Goal: Information Seeking & Learning: Learn about a topic

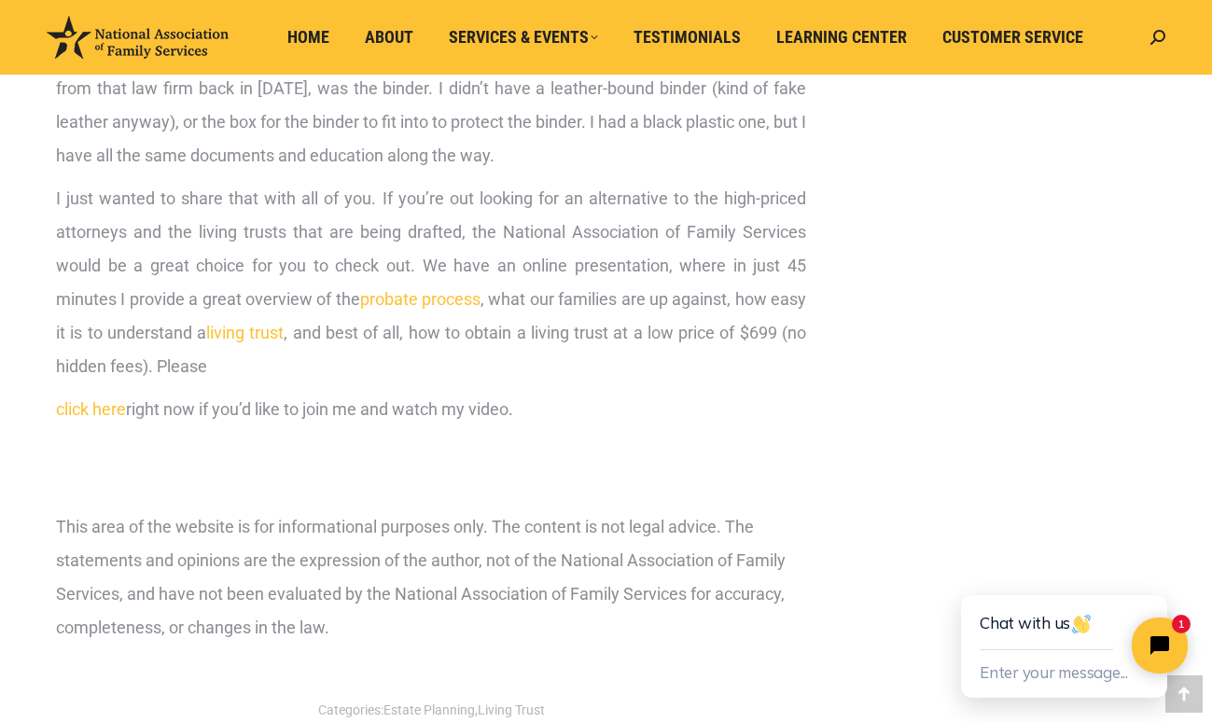
scroll to position [1561, 0]
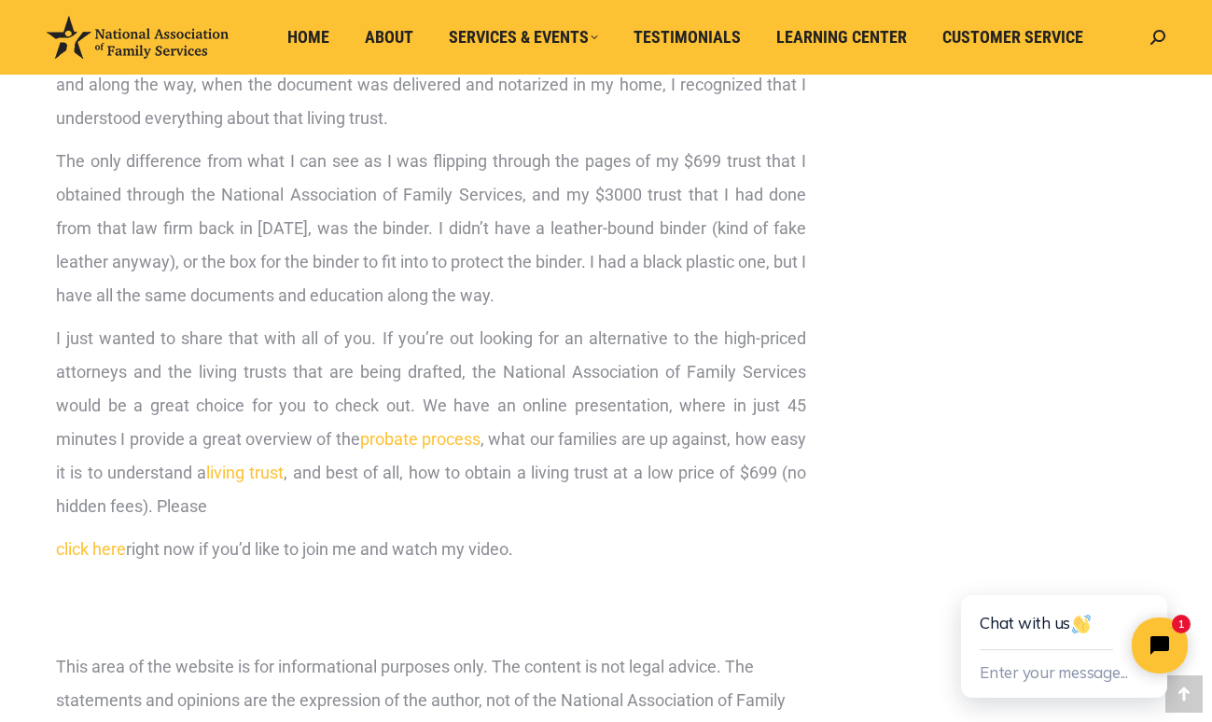
click at [92, 547] on link "click here" at bounding box center [91, 549] width 70 height 20
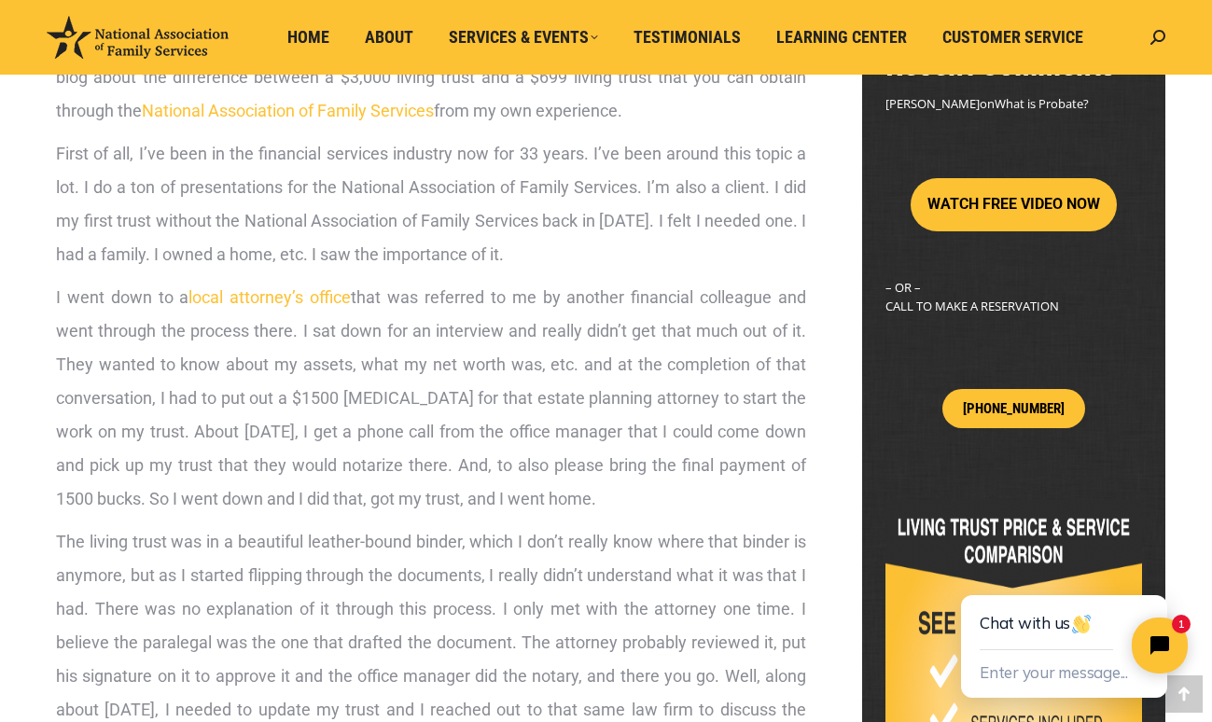
scroll to position [146, 0]
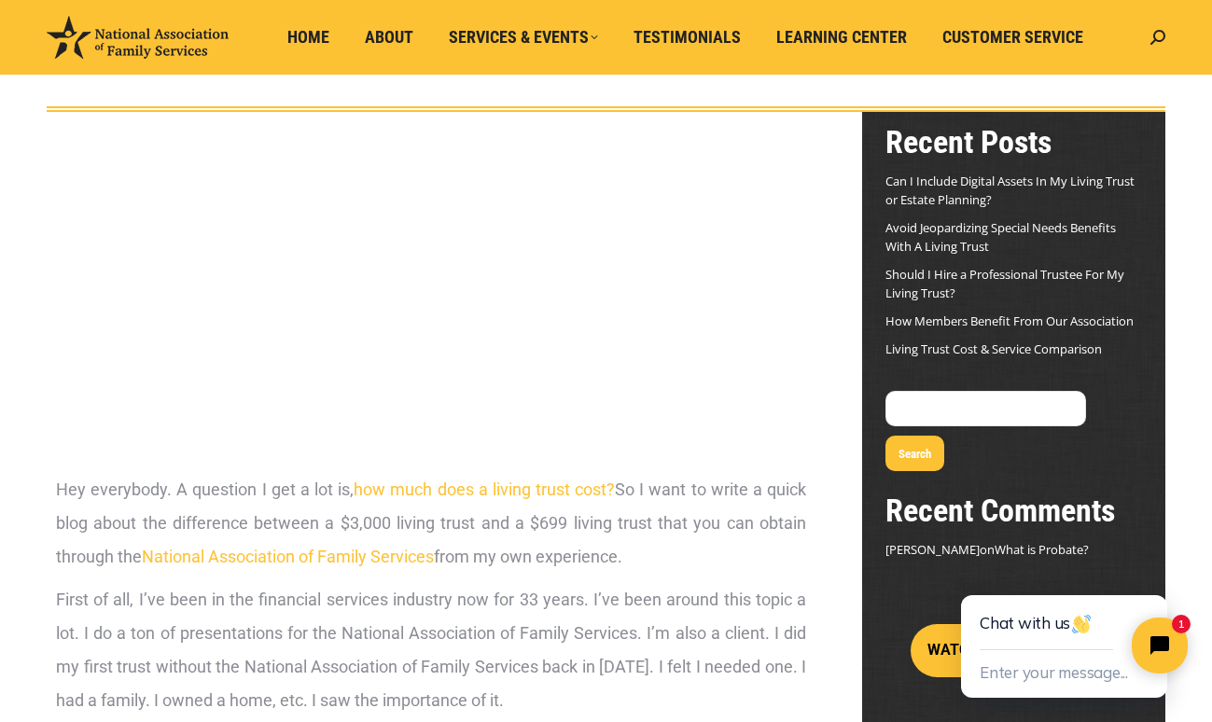
scroll to position [1561, 0]
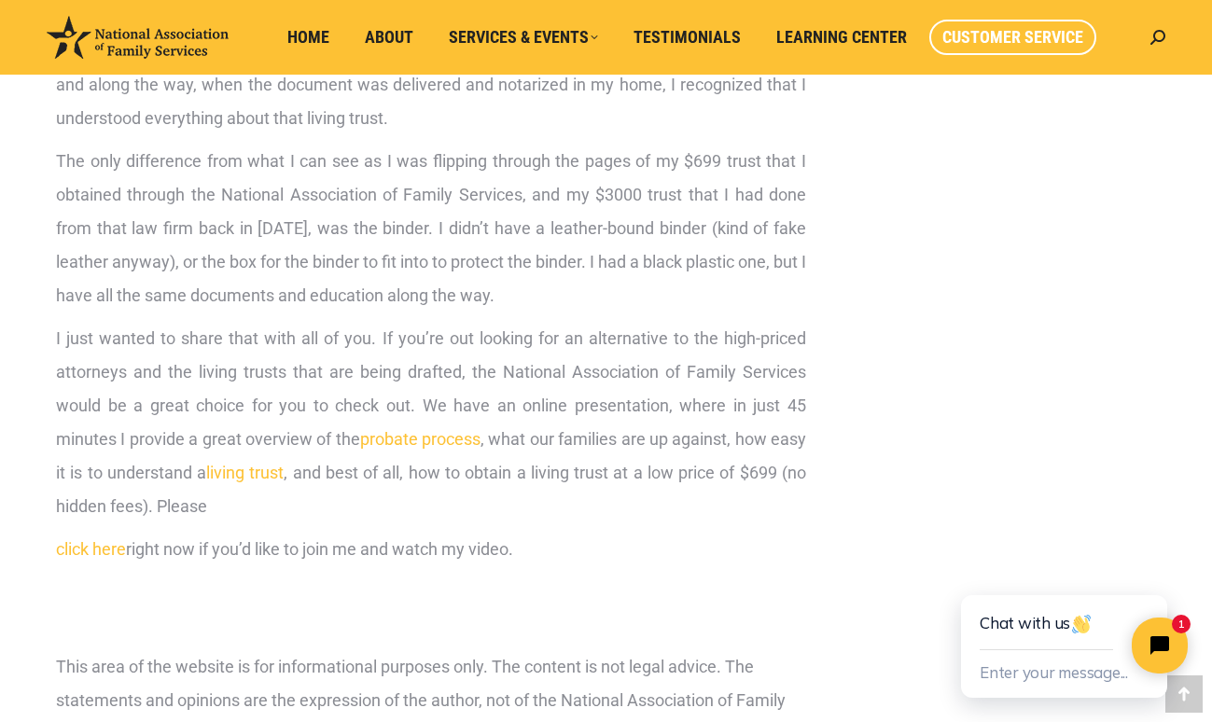
click at [1015, 35] on span "Customer Service" at bounding box center [1012, 37] width 141 height 21
click at [1010, 33] on span "Customer Service" at bounding box center [1012, 37] width 141 height 21
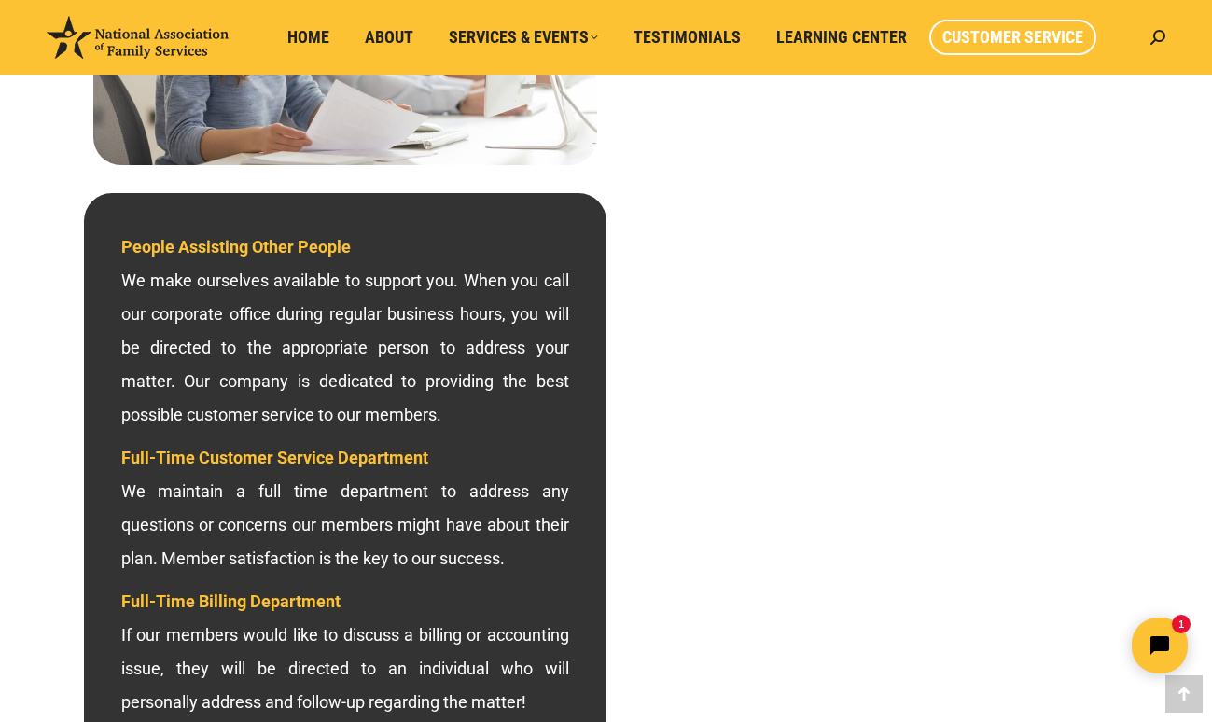
scroll to position [403, 0]
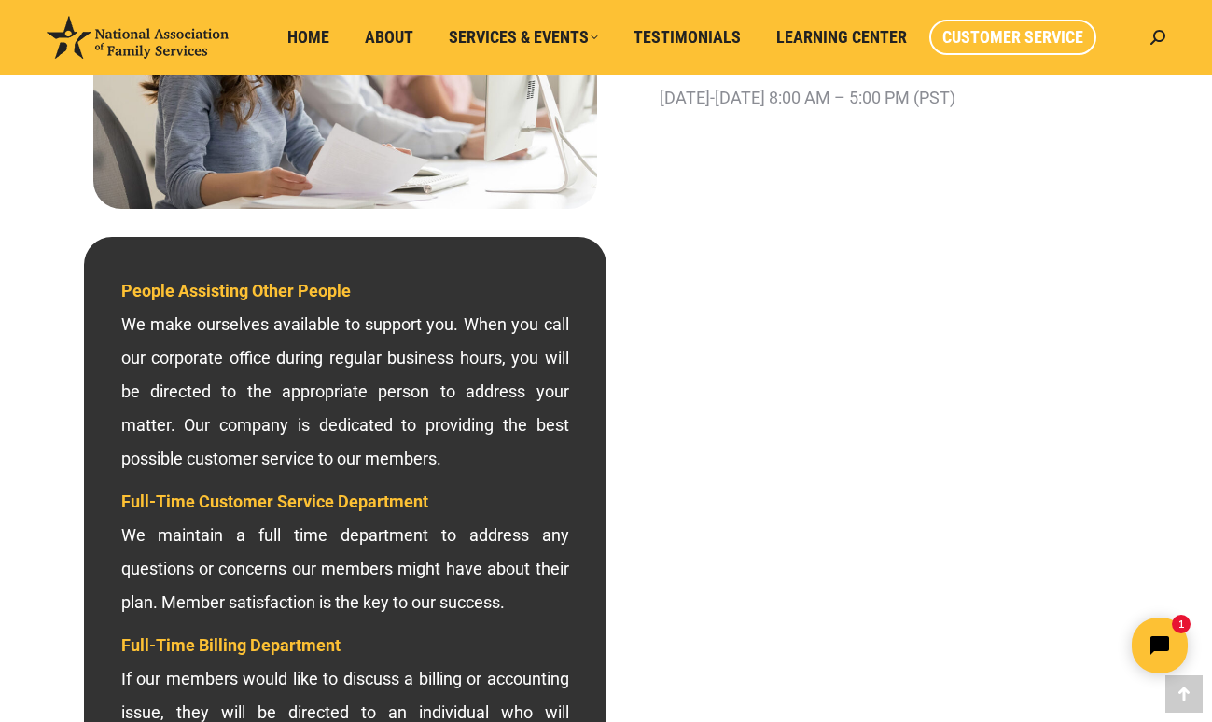
click at [1017, 138] on div "800-585-3550 – CALL NOW FREQUENTLY ASKED QUESTIONS DEPARTMENT HOURS Monday-Frid…" at bounding box center [867, 41] width 522 height 354
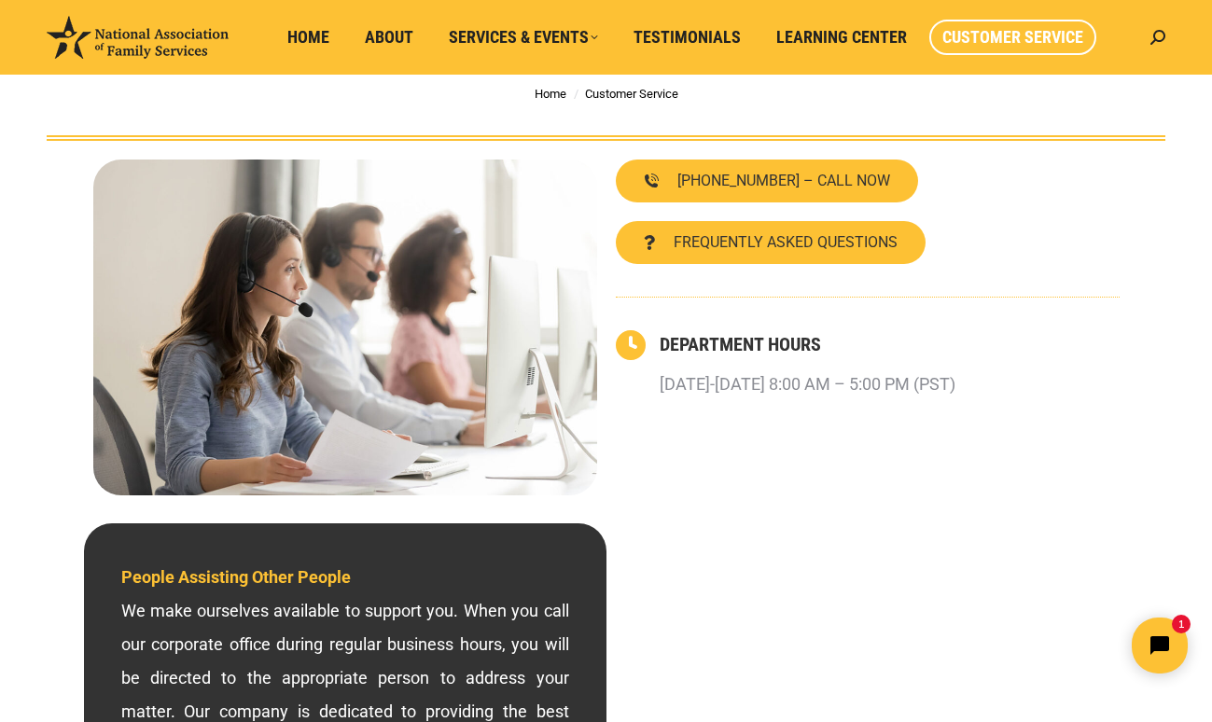
scroll to position [0, 0]
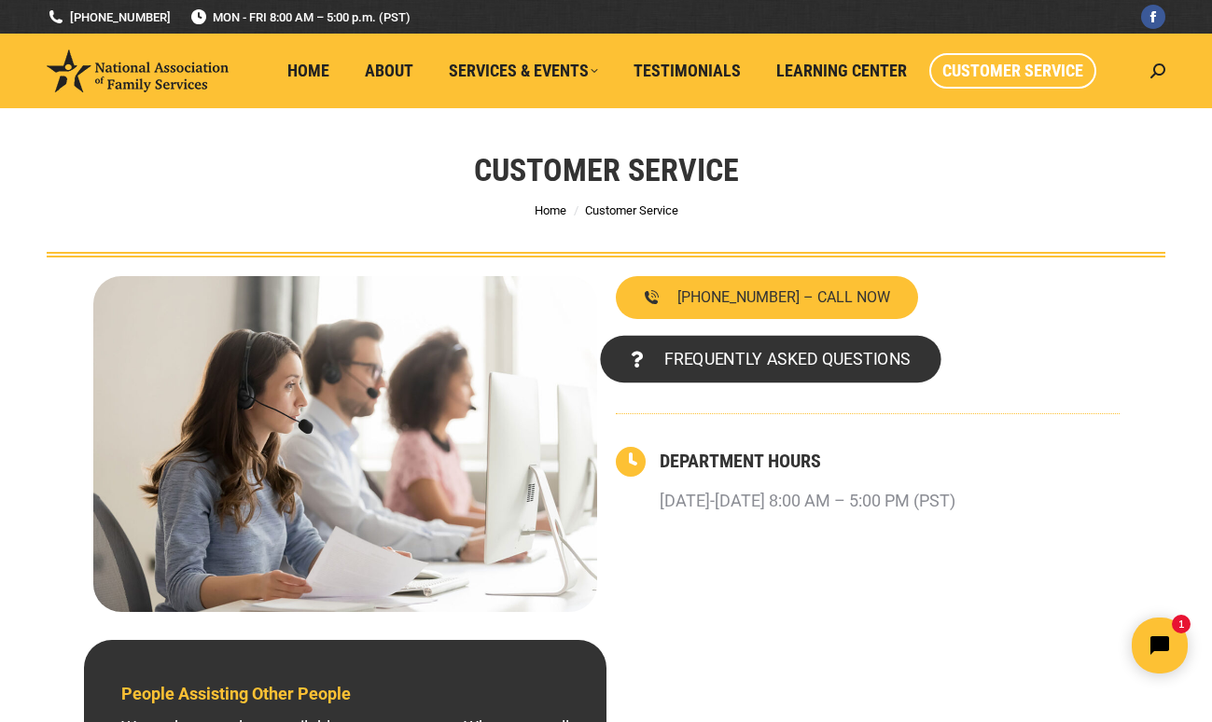
click at [768, 361] on span "FREQUENTLY ASKED QUESTIONS" at bounding box center [786, 359] width 246 height 17
click at [744, 360] on span "FREQUENTLY ASKED QUESTIONS" at bounding box center [786, 359] width 246 height 17
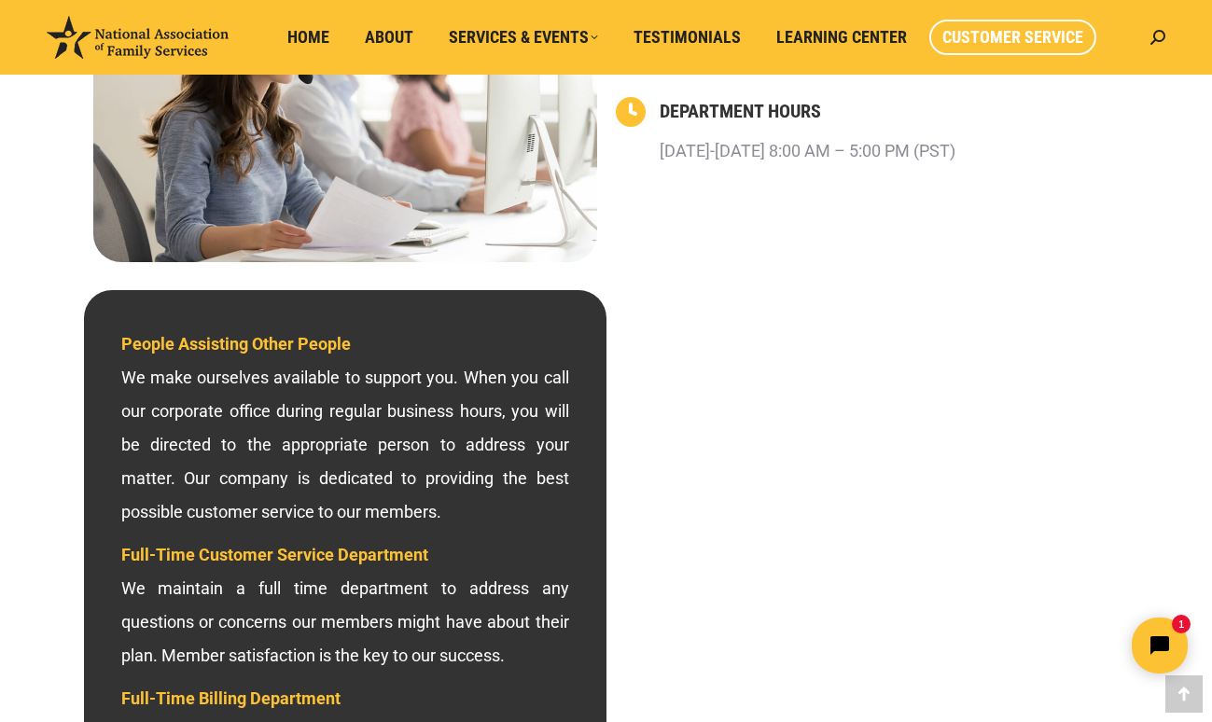
scroll to position [373, 0]
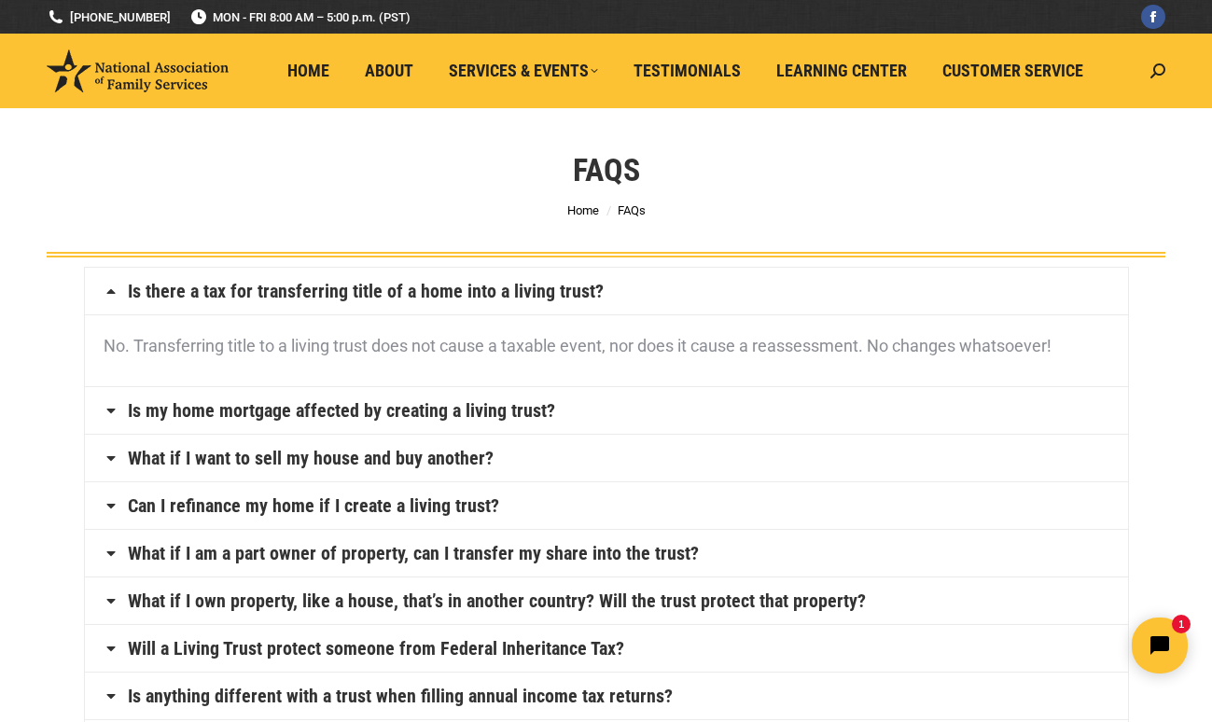
click at [110, 294] on icon at bounding box center [111, 291] width 15 height 15
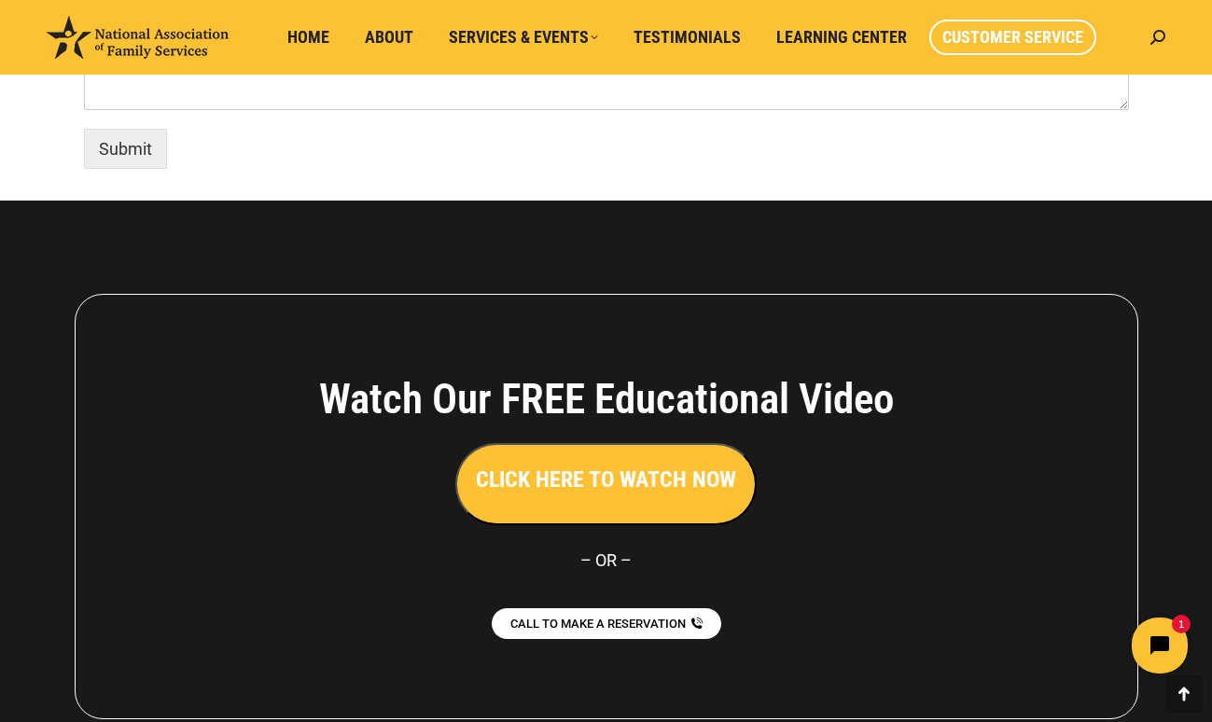
scroll to position [1546, 0]
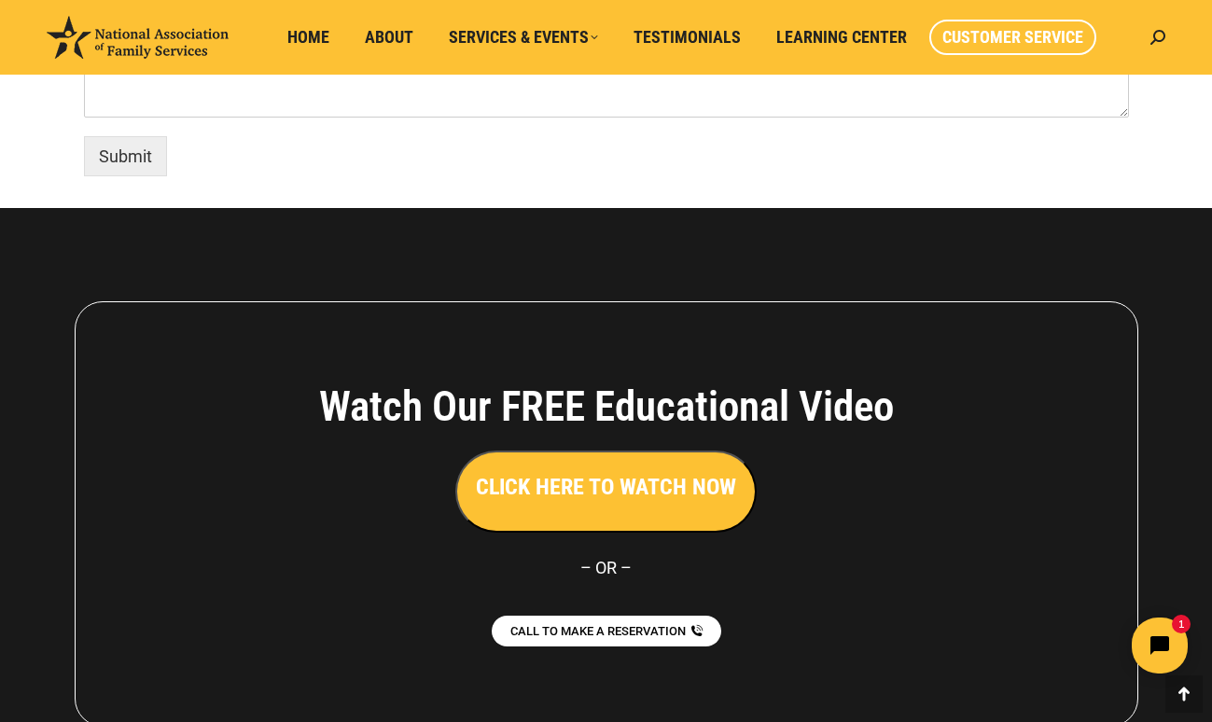
click at [608, 487] on h3 "CLICK HERE TO WATCH NOW" at bounding box center [606, 487] width 260 height 32
